Goal: Register for event/course

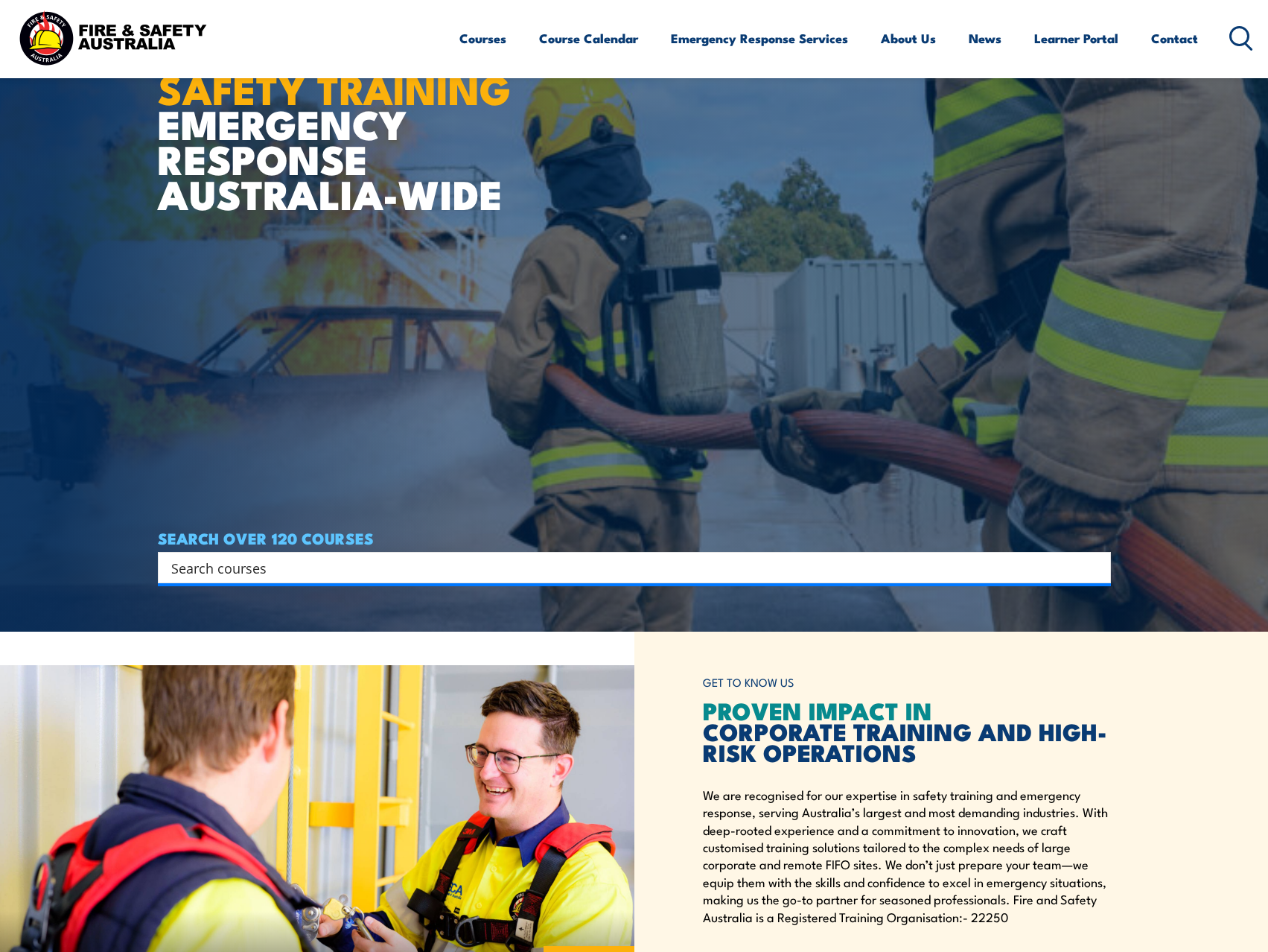
scroll to position [75, 0]
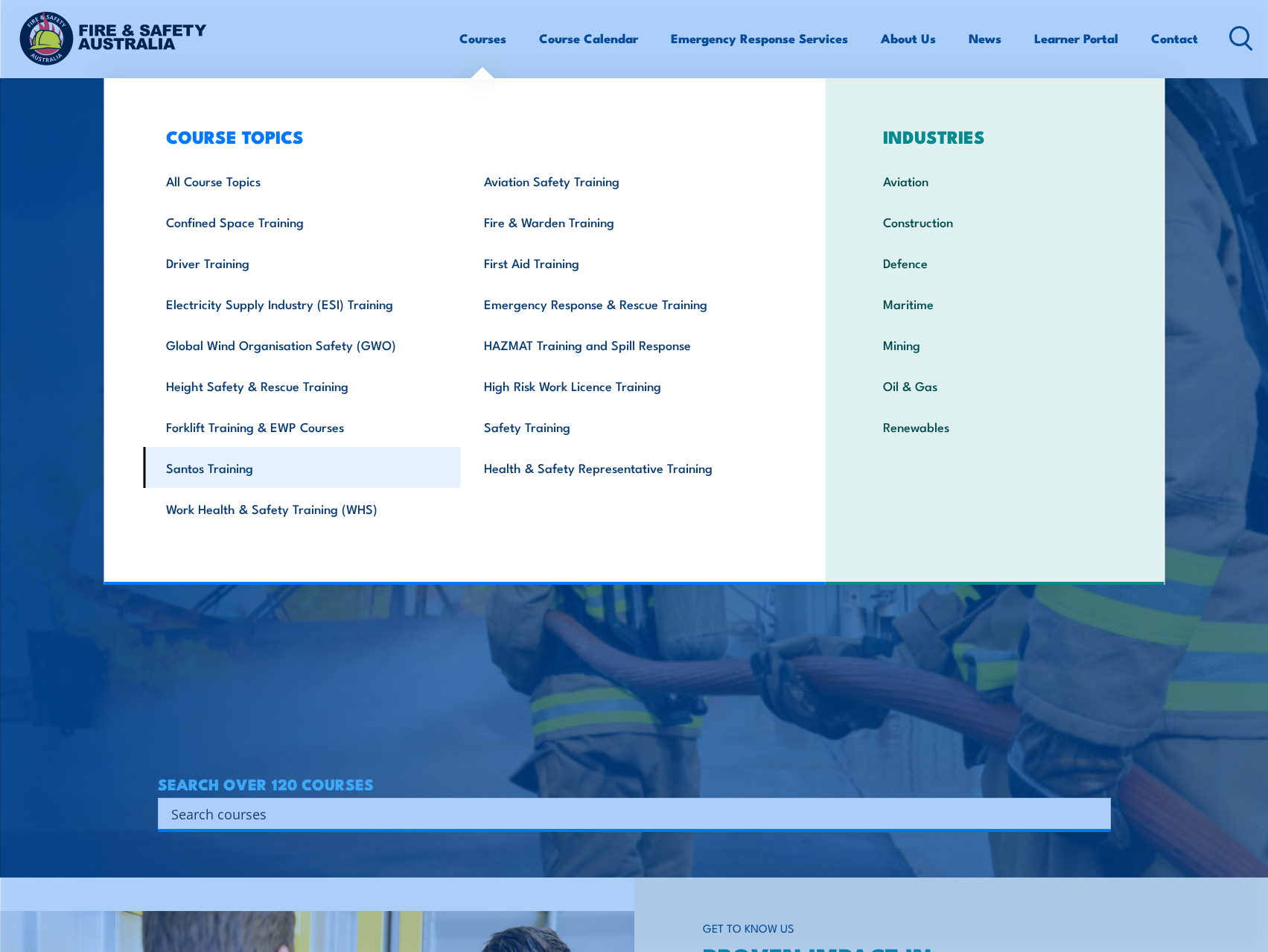
click at [190, 467] on link "Santos Training" at bounding box center [301, 467] width 318 height 41
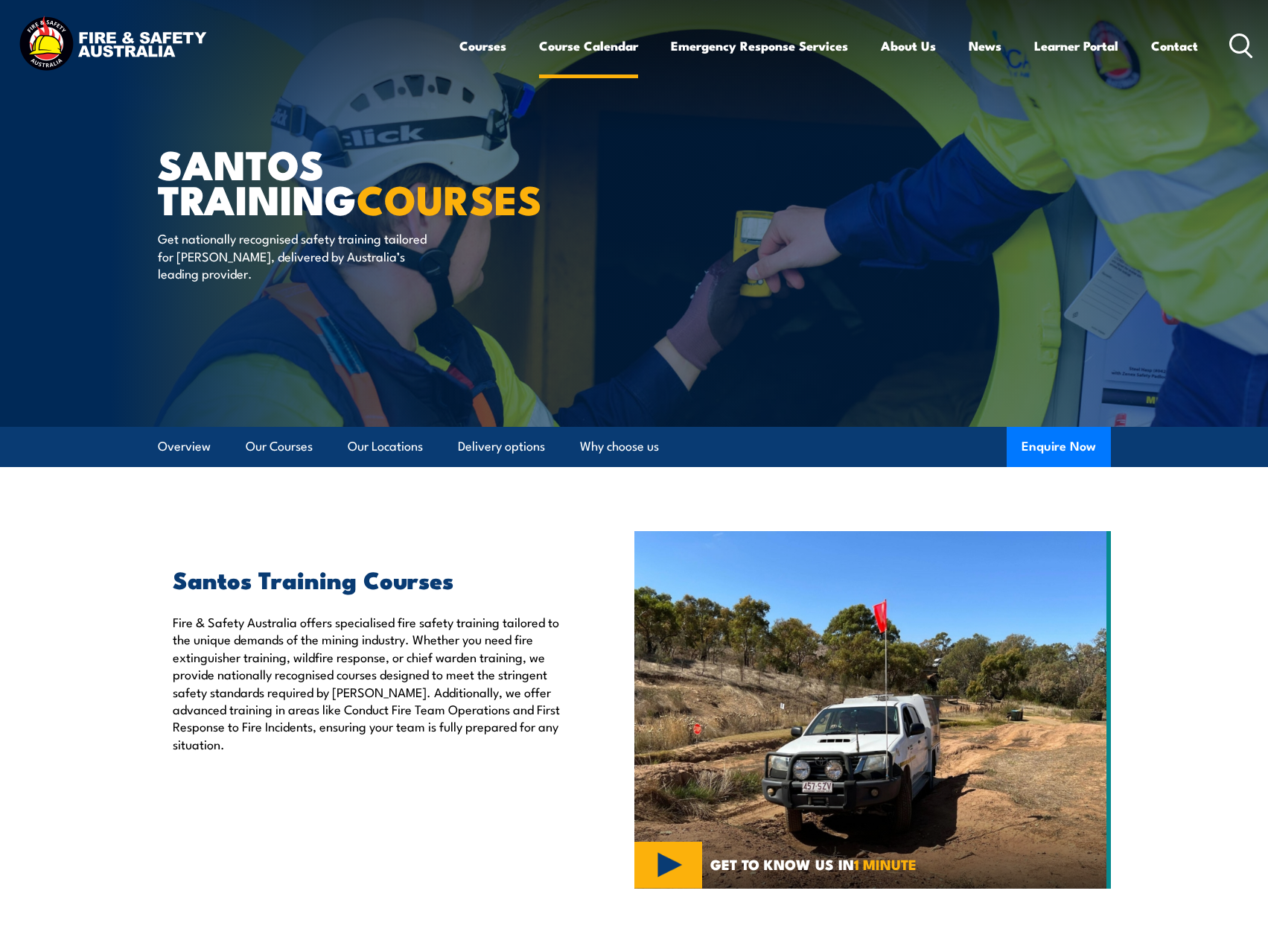
click at [597, 43] on link "Course Calendar" at bounding box center [588, 46] width 99 height 39
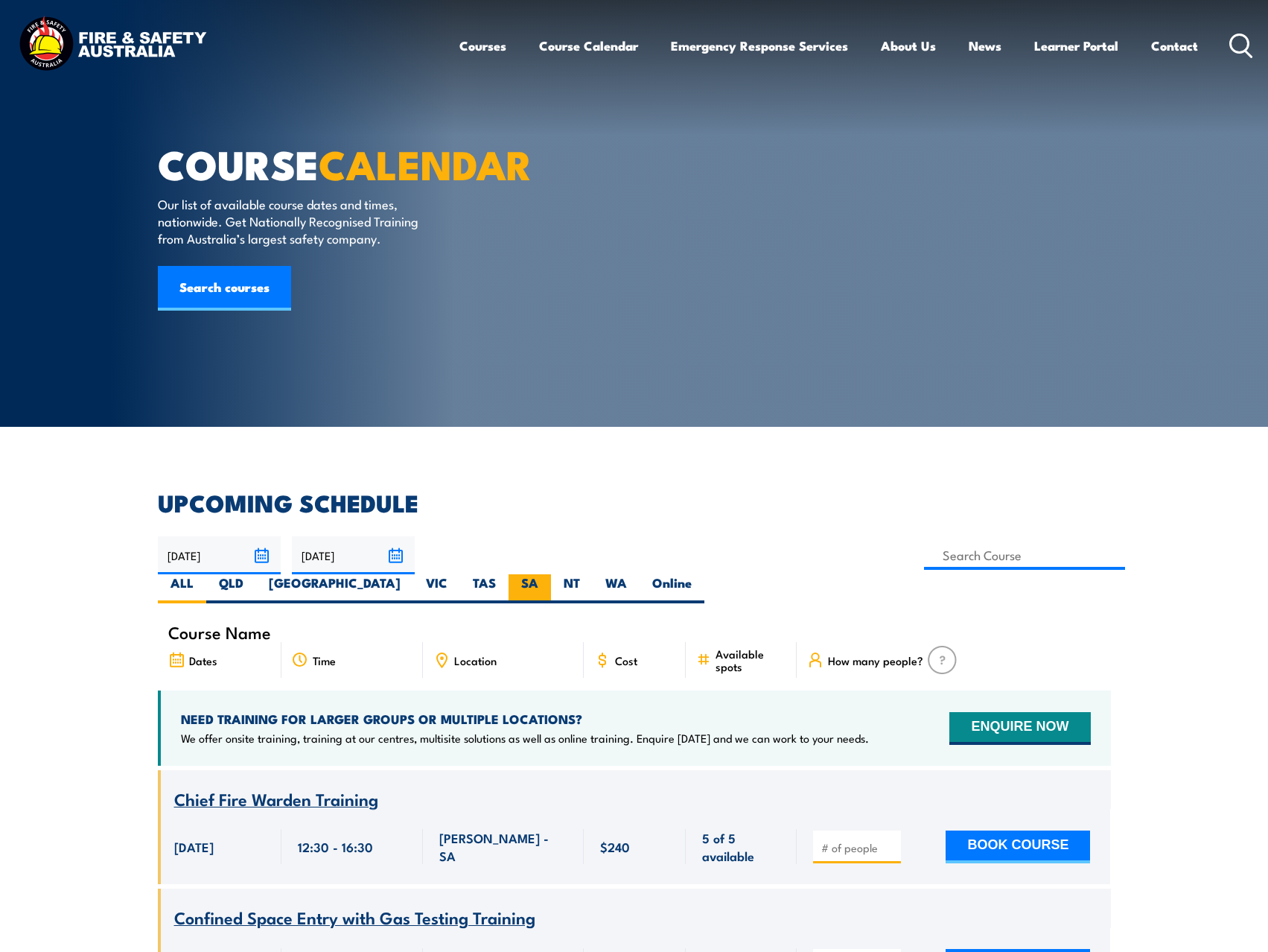
click at [551, 574] on label "SA" at bounding box center [530, 588] width 43 height 29
click at [548, 574] on input "SA" at bounding box center [543, 579] width 9 height 9
radio input "true"
click at [1233, 43] on icon at bounding box center [1241, 46] width 24 height 24
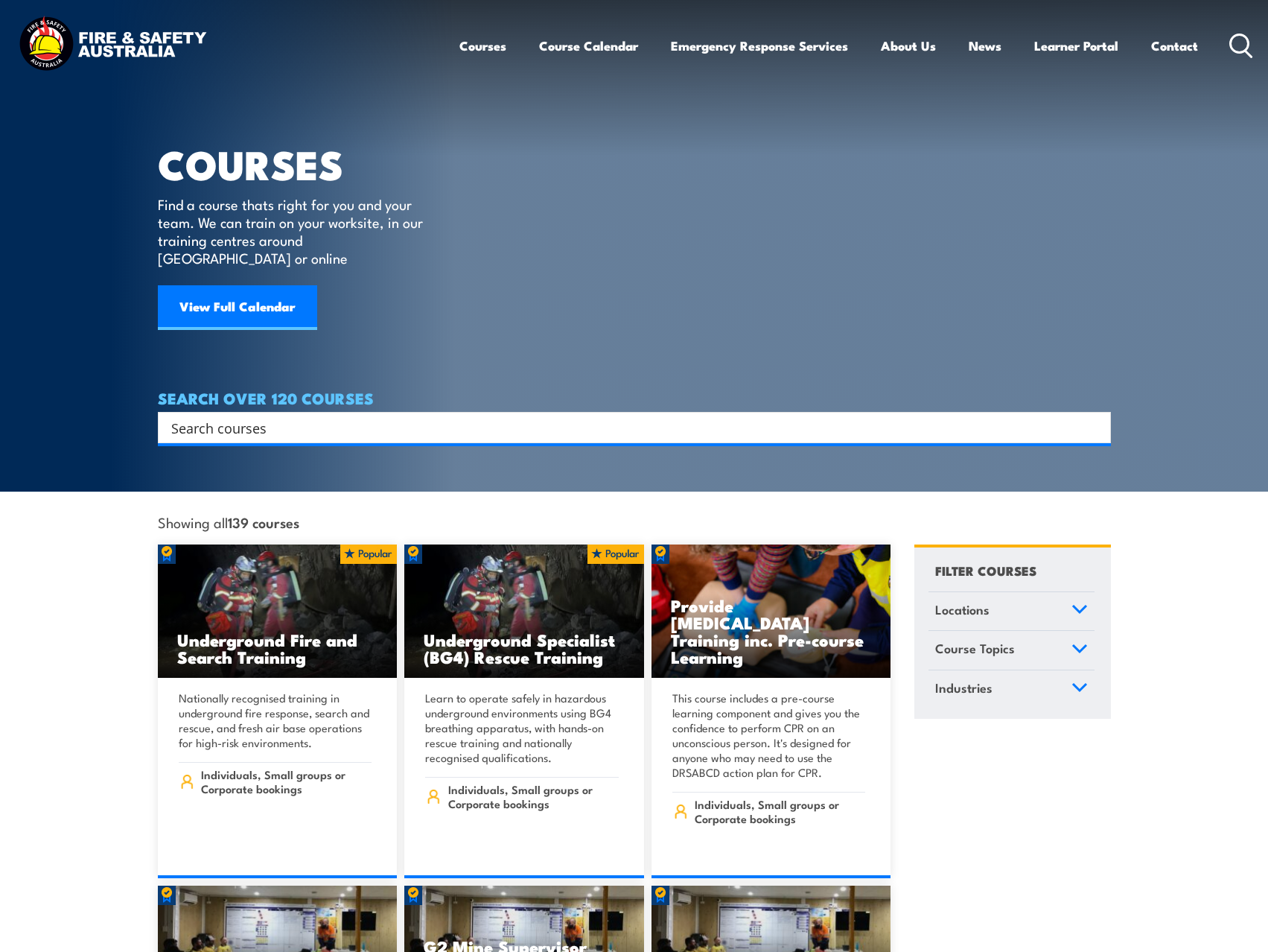
click at [221, 416] on input "Search input" at bounding box center [625, 427] width 907 height 22
type input "gas test"
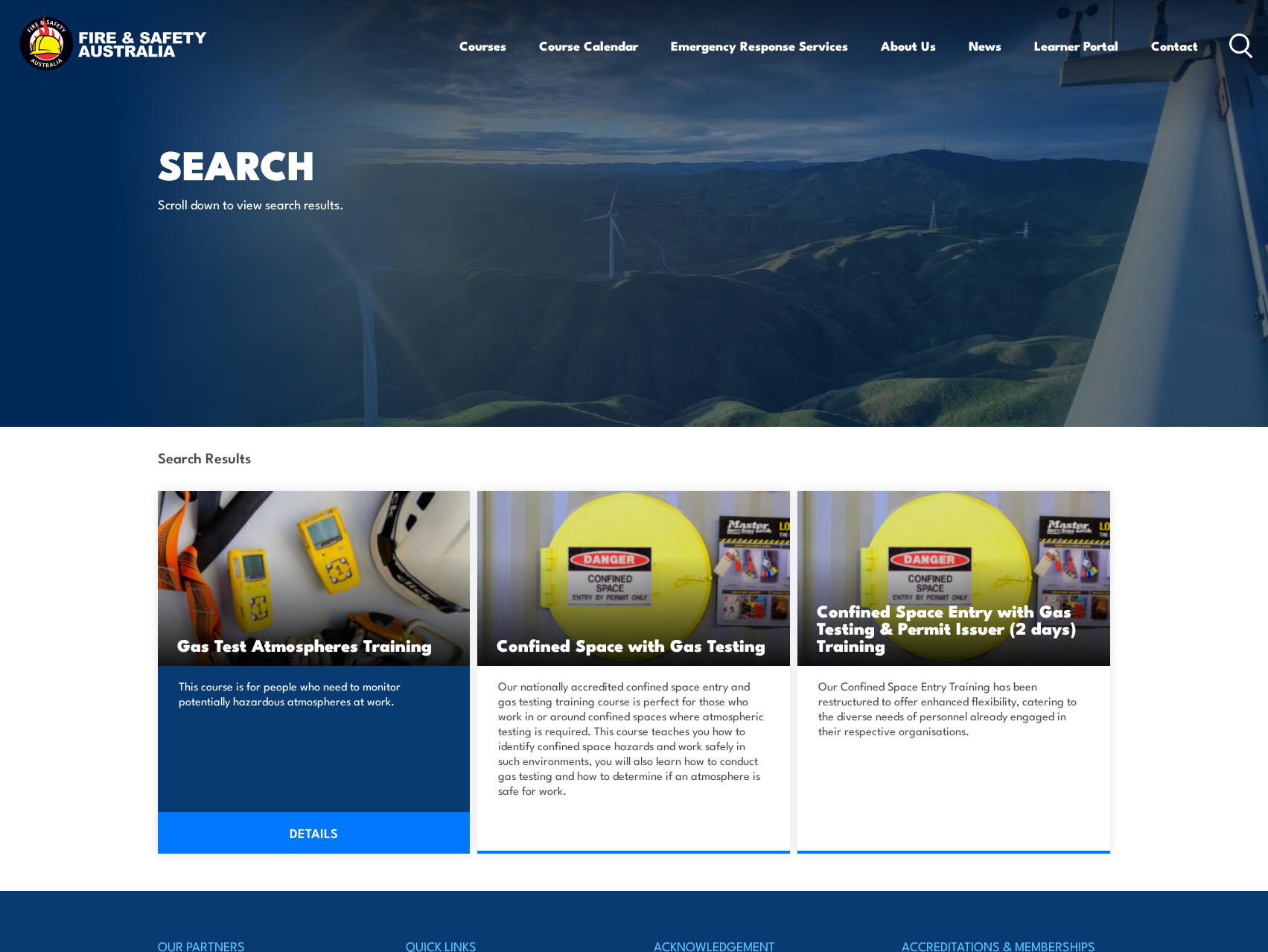
click at [238, 647] on h3 "Gas Test Atmospheres Training" at bounding box center [314, 644] width 274 height 17
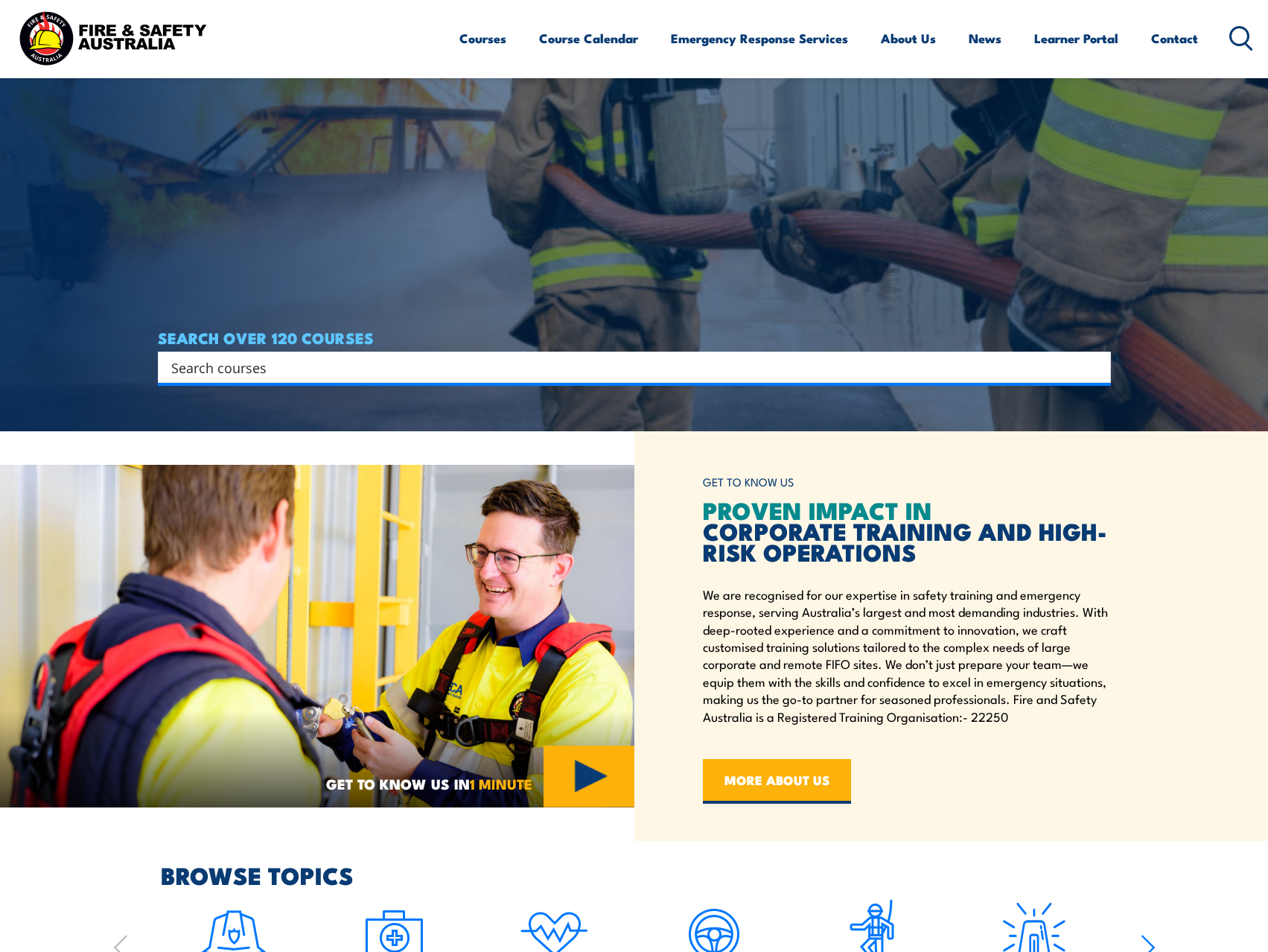
scroll to position [521, 0]
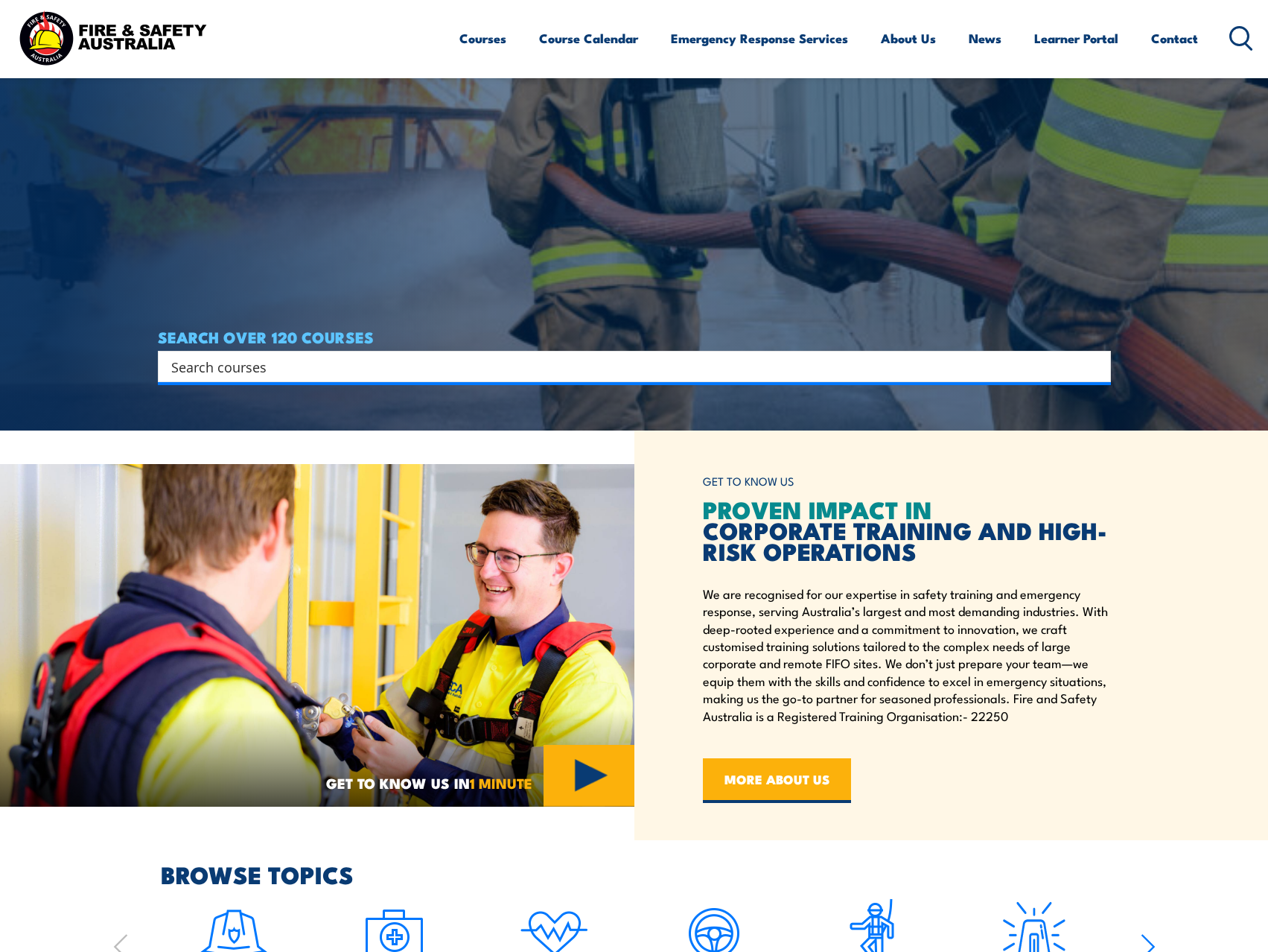
click at [197, 372] on input "Search input" at bounding box center [625, 366] width 907 height 22
type input "gas test"
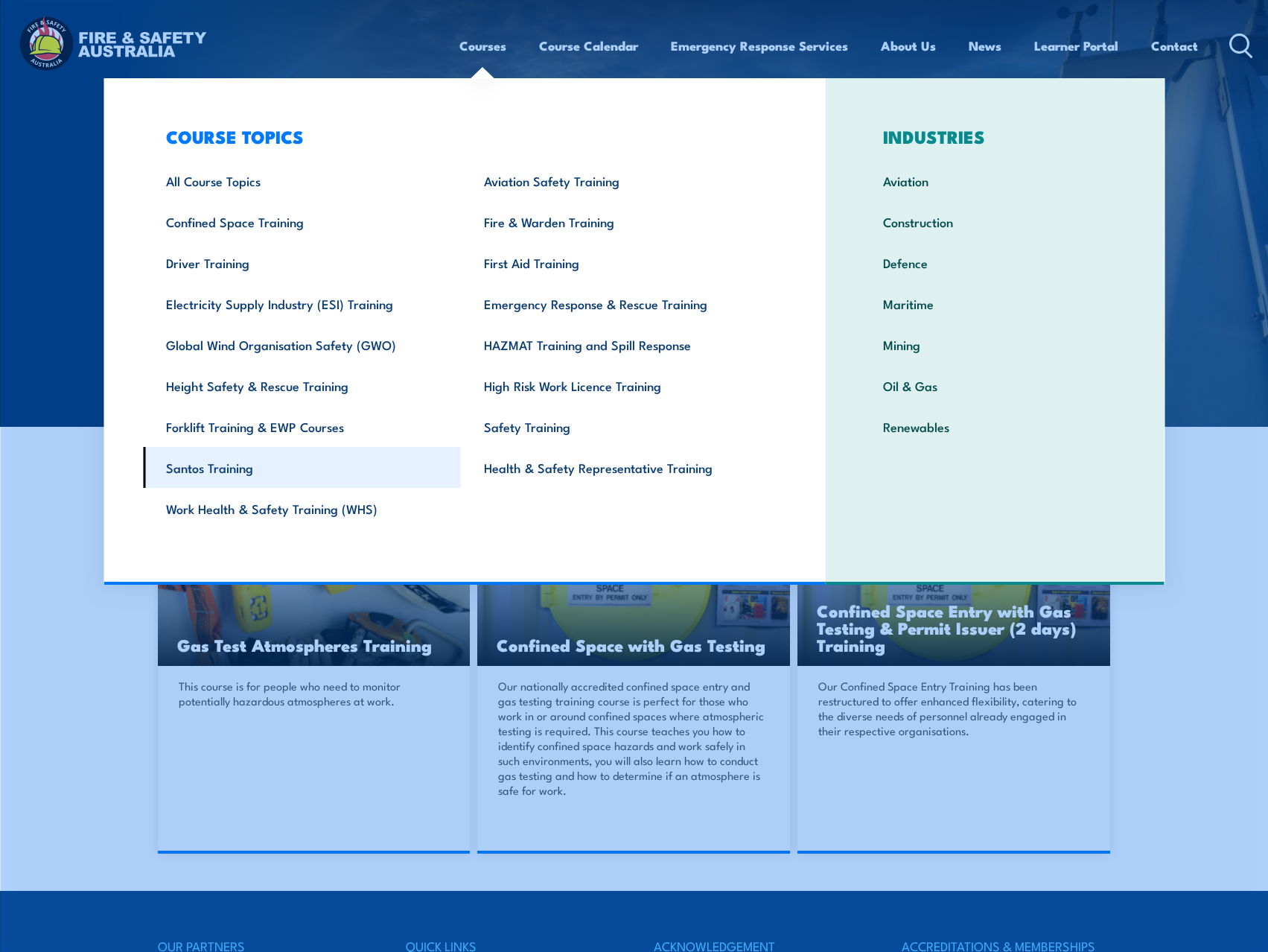
click at [209, 466] on link "Santos Training" at bounding box center [301, 467] width 318 height 41
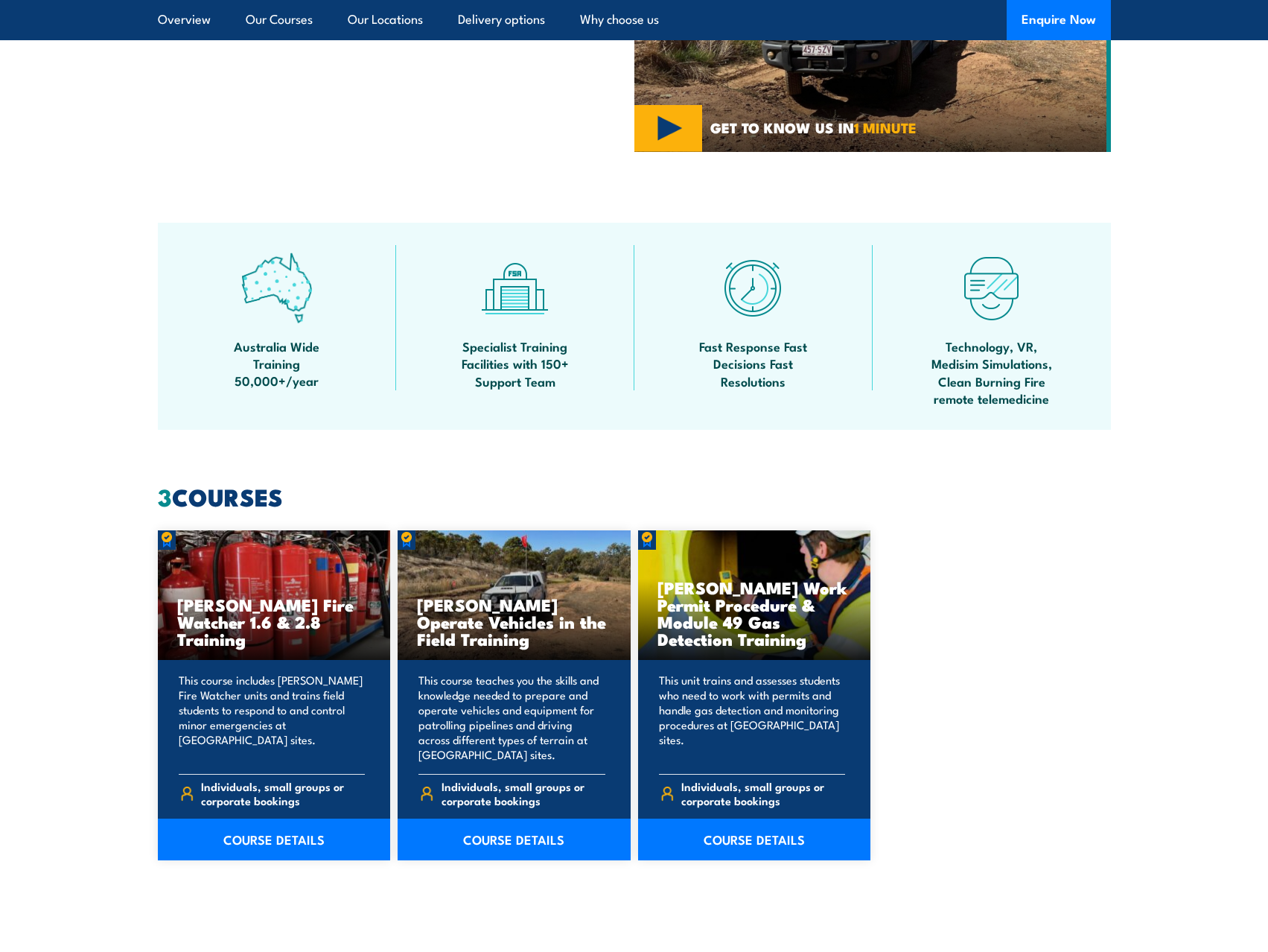
scroll to position [745, 0]
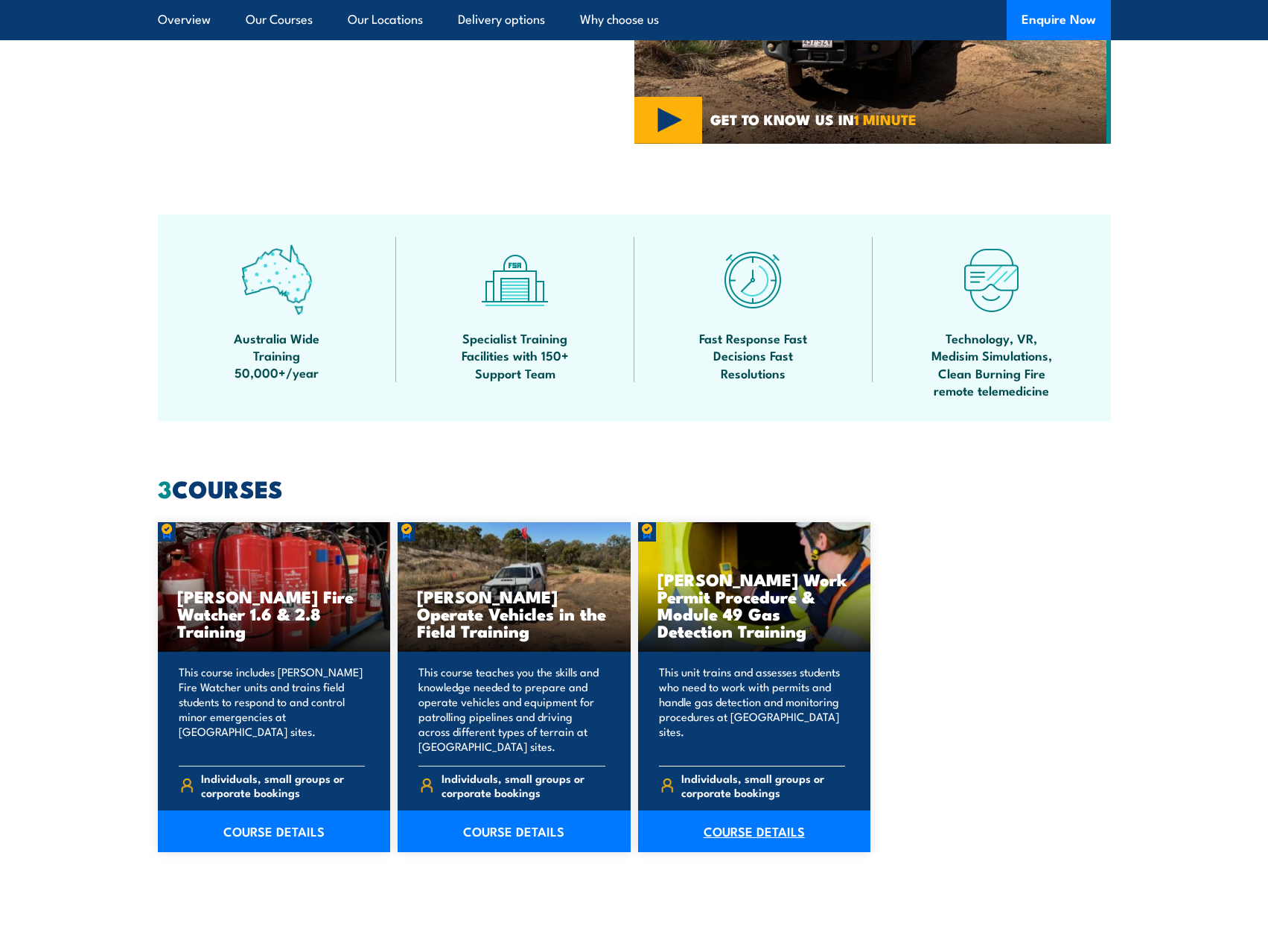
click at [723, 828] on link "COURSE DETAILS" at bounding box center [754, 831] width 233 height 42
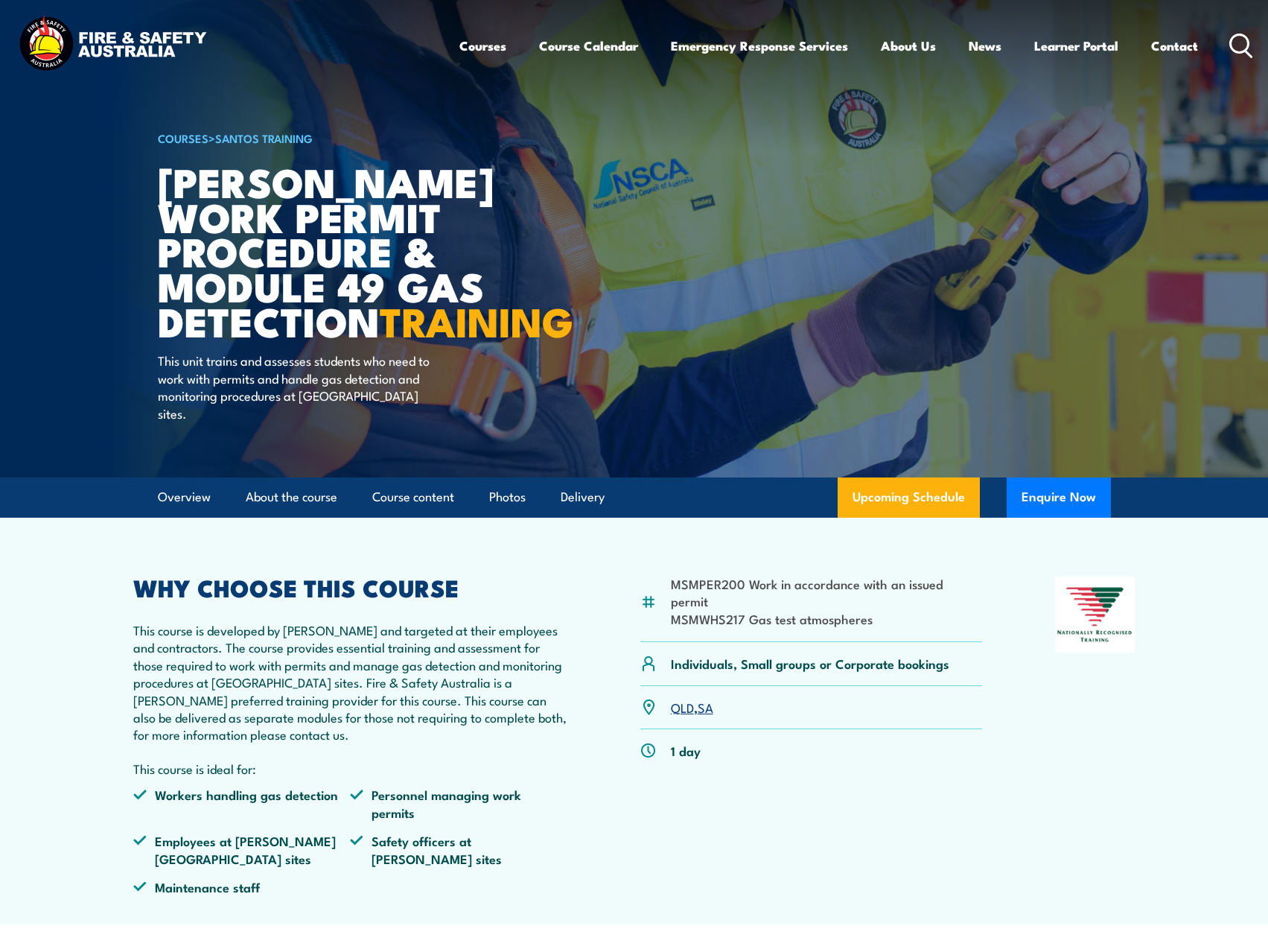
click at [1243, 41] on icon at bounding box center [1241, 46] width 24 height 24
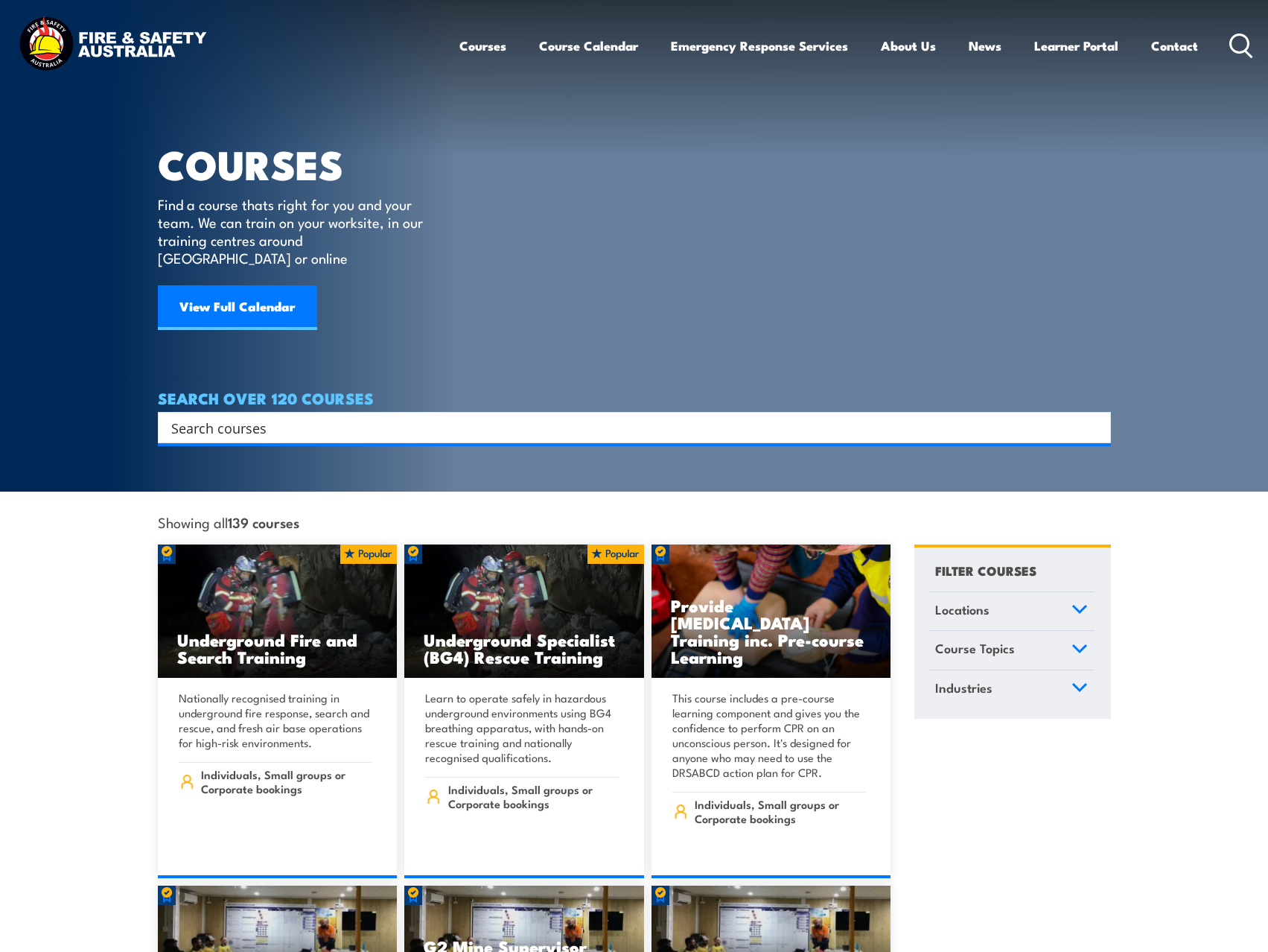
click at [195, 416] on input "Search input" at bounding box center [625, 427] width 907 height 22
type input "gas test"
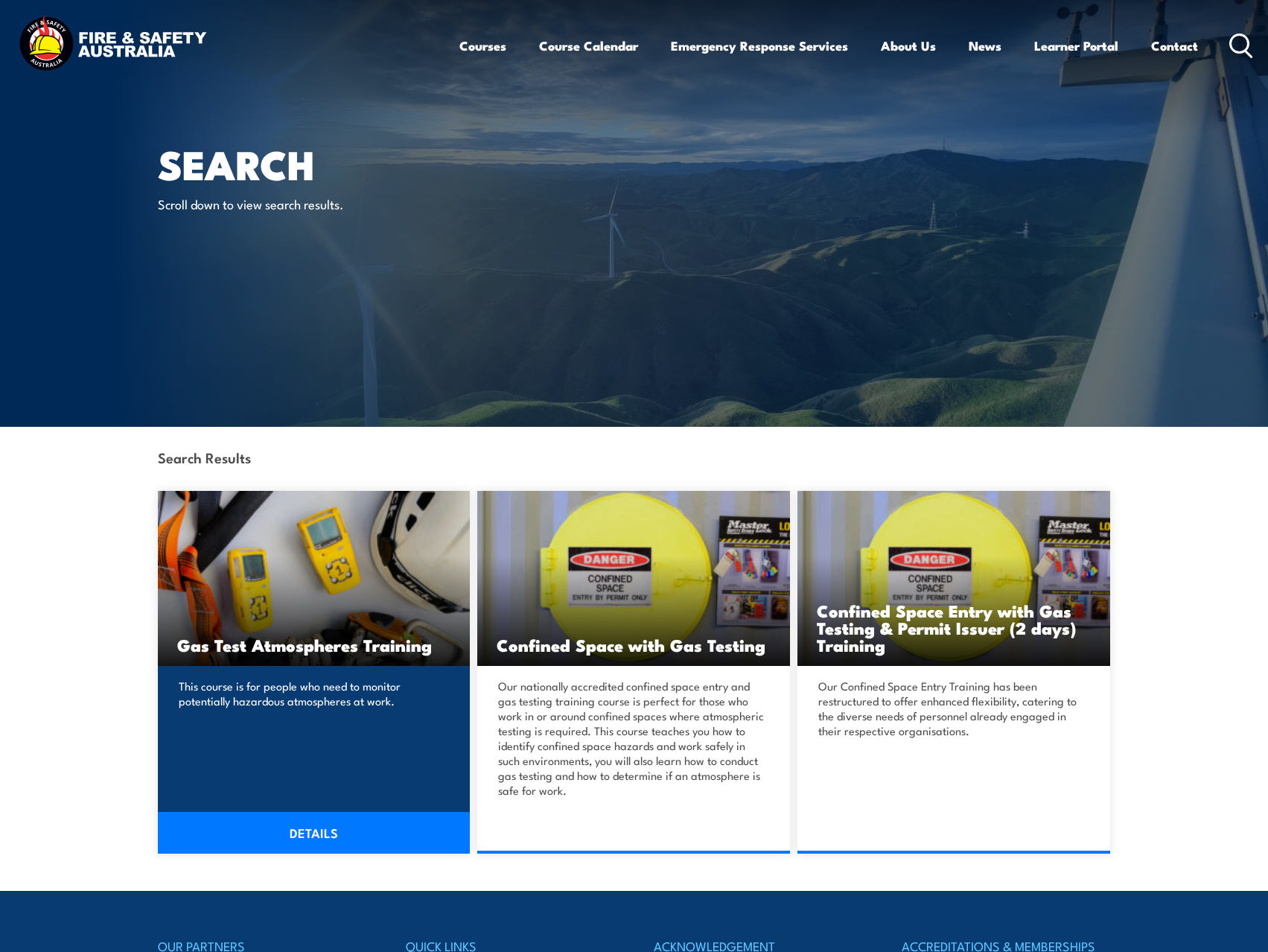
click at [281, 640] on h3 "Gas Test Atmospheres Training" at bounding box center [314, 644] width 274 height 17
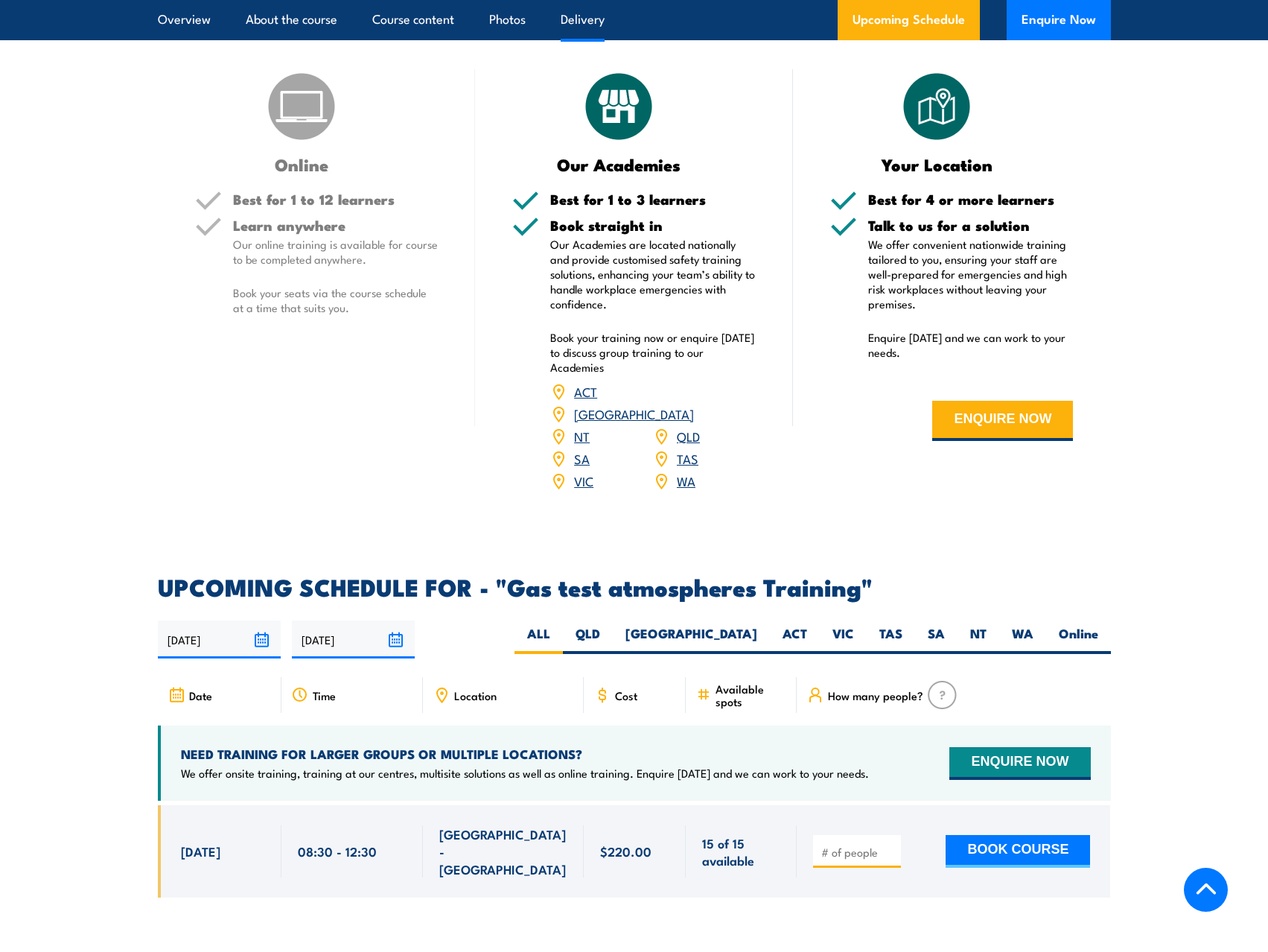
scroll to position [2159, 0]
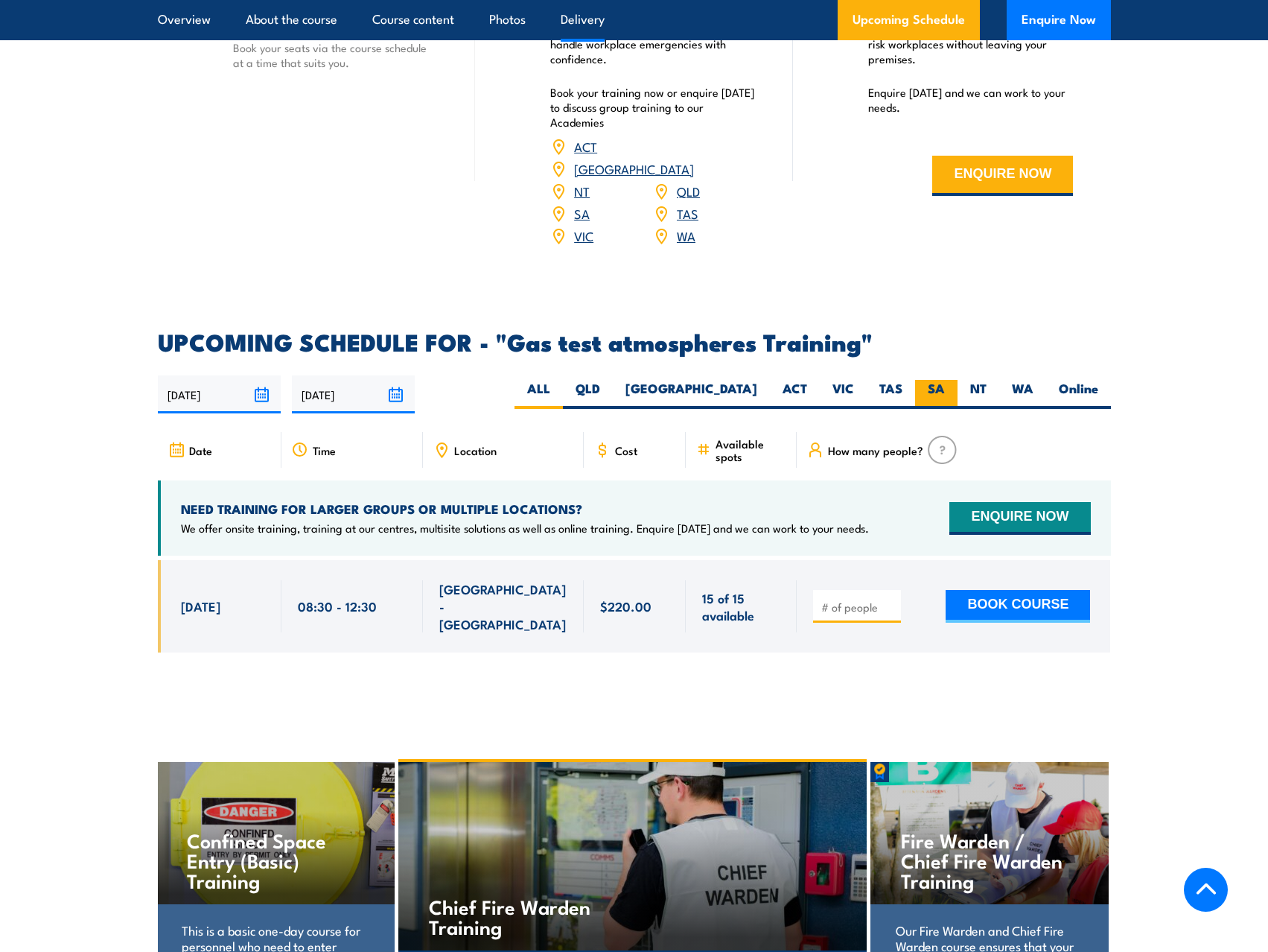
click at [930, 379] on label "SA" at bounding box center [936, 393] width 43 height 29
click at [944, 379] on input "SA" at bounding box center [949, 384] width 9 height 9
radio input "true"
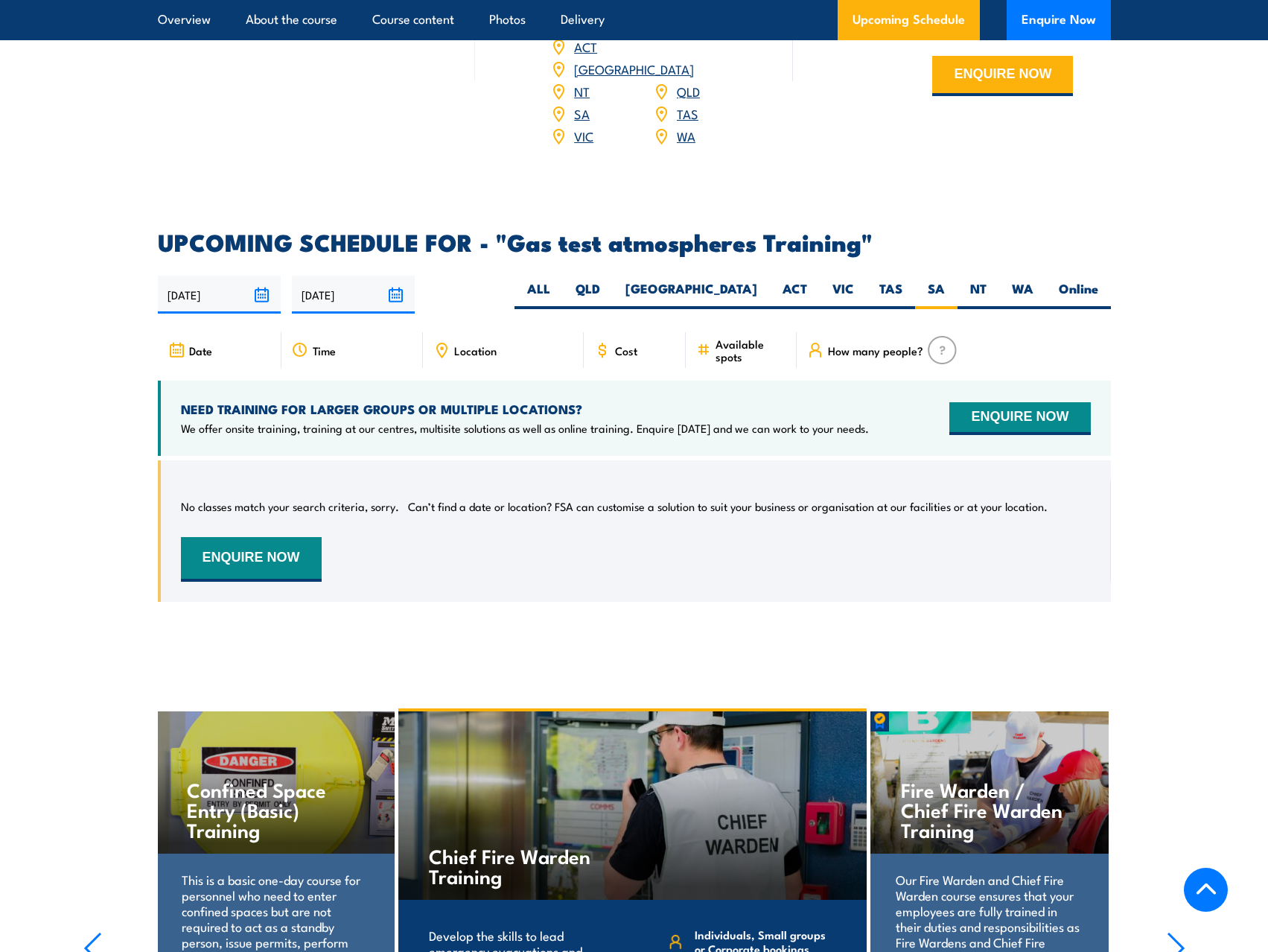
scroll to position [2244, 0]
